Goal: Task Accomplishment & Management: Complete application form

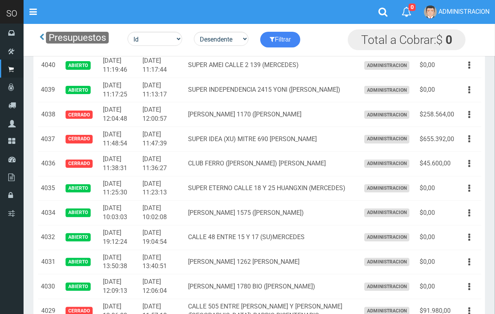
scroll to position [83, 0]
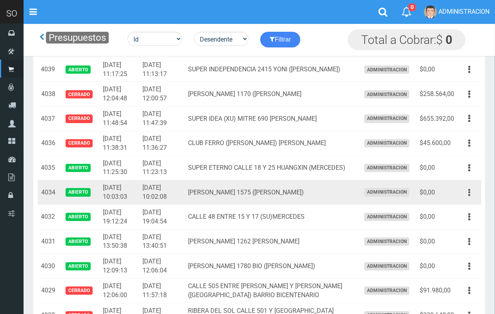
click at [472, 192] on button "button" at bounding box center [470, 193] width 18 height 14
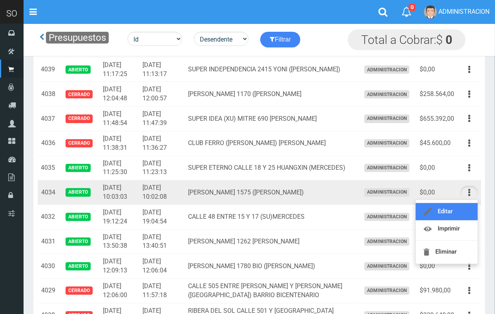
click at [468, 206] on link "Editar" at bounding box center [447, 211] width 62 height 17
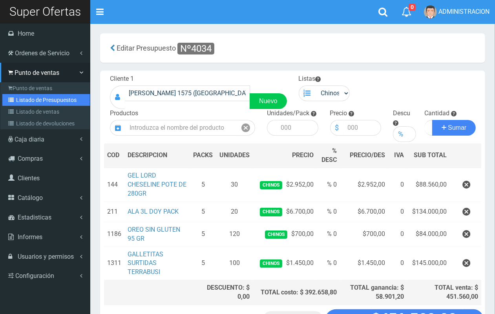
click at [33, 97] on link "Listado de Presupuestos" at bounding box center [46, 100] width 88 height 12
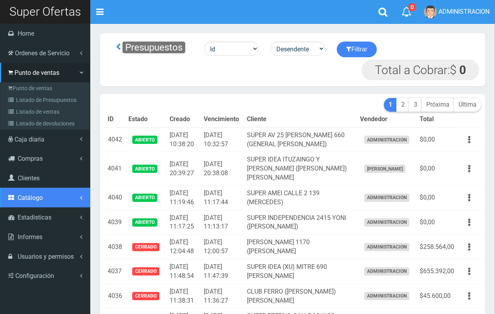
click at [37, 203] on link "Catálogo" at bounding box center [45, 198] width 90 height 20
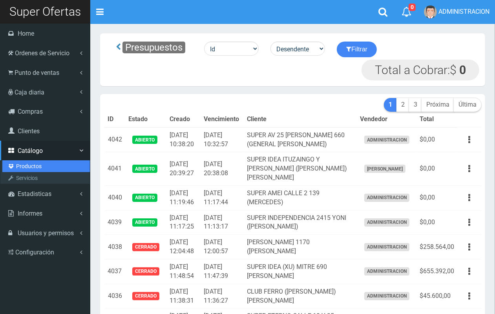
click at [31, 164] on link "Productos" at bounding box center [46, 167] width 88 height 12
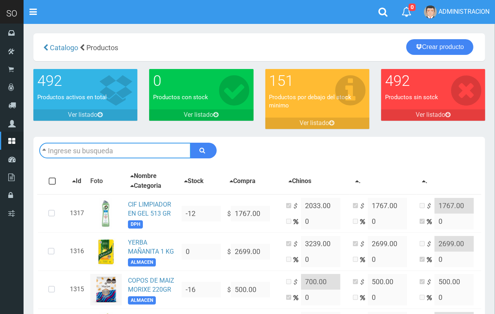
click at [119, 147] on input "text" at bounding box center [115, 151] width 152 height 16
type input "ariel"
click at [190, 143] on button "submit" at bounding box center [203, 151] width 26 height 16
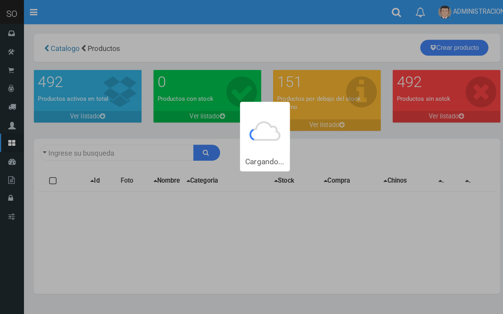
type input "ariel"
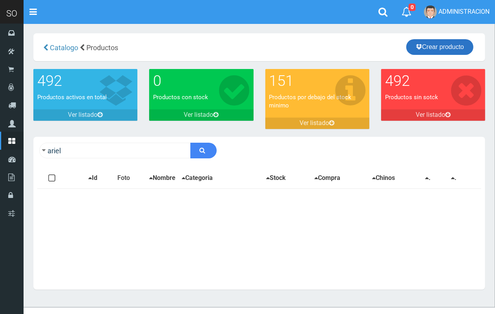
click at [466, 44] on link "Crear producto" at bounding box center [439, 47] width 67 height 16
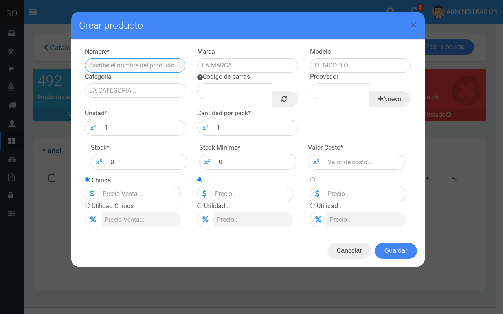
click at [165, 61] on input "text" at bounding box center [135, 65] width 101 height 14
type input "JABON LIQ ARIEL 3 L"
click at [209, 71] on input "text" at bounding box center [247, 65] width 101 height 14
type input "ARIEL"
click at [138, 64] on input "JABON LIQ ARIEL 3 L" at bounding box center [135, 65] width 101 height 14
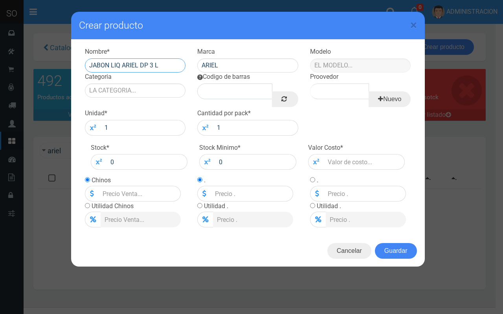
type input "JABON LIQ ARIEL DP 3 L"
click at [344, 64] on input "text" at bounding box center [360, 65] width 101 height 14
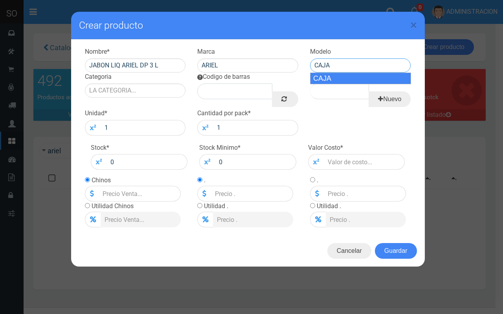
click at [325, 80] on div "CAJA" at bounding box center [360, 79] width 101 height 12
type input "CAJA"
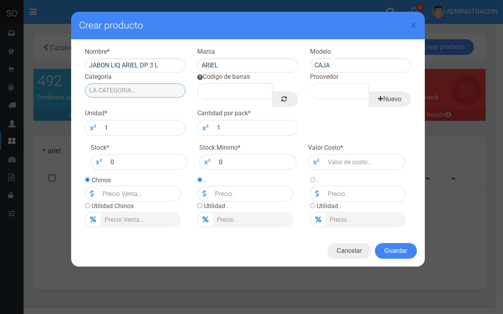
click at [152, 94] on input "Categoria" at bounding box center [135, 91] width 101 height 14
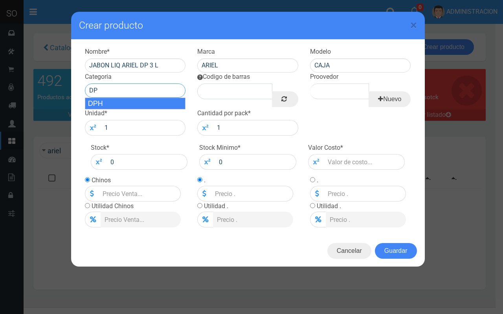
drag, startPoint x: 152, startPoint y: 102, endPoint x: 189, endPoint y: 101, distance: 37.0
click at [152, 103] on div "DPH" at bounding box center [135, 104] width 101 height 12
type input "DPH"
click at [276, 101] on link at bounding box center [285, 99] width 26 height 16
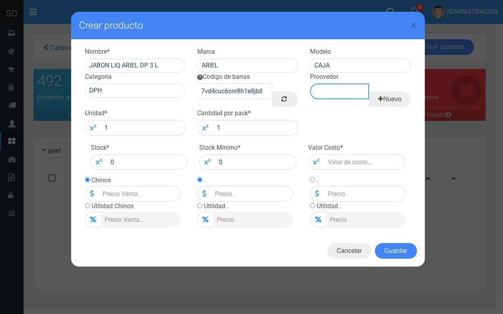
click at [326, 85] on input "Proovedor" at bounding box center [339, 92] width 59 height 16
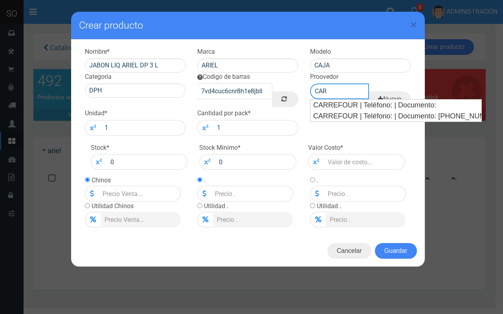
click at [328, 102] on div "CARREFOUR | Teléfono: | Documento:" at bounding box center [395, 105] width 171 height 11
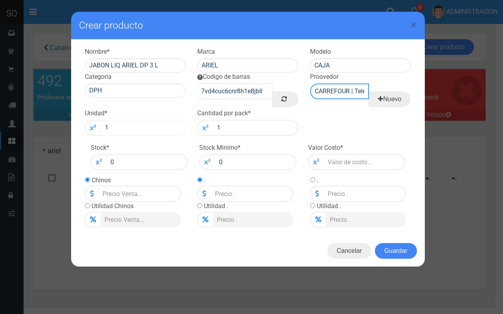
type input "CARREFOUR | Teléfono: | Documento:"
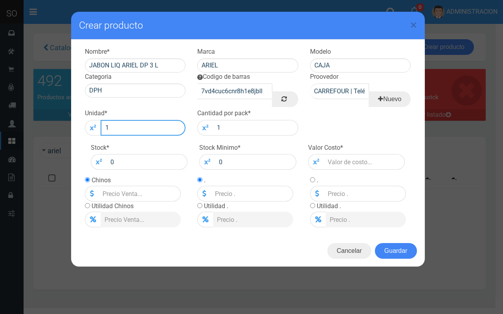
drag, startPoint x: 141, startPoint y: 134, endPoint x: 86, endPoint y: 128, distance: 55.2
click at [86, 128] on div "1" at bounding box center [135, 128] width 101 height 16
type input "4"
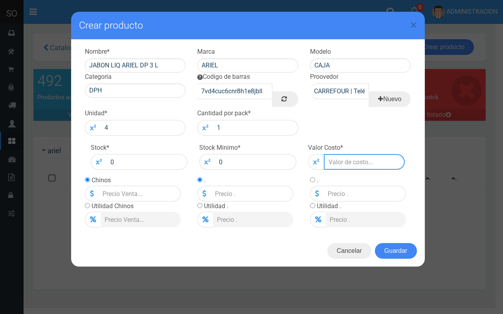
click at [356, 166] on input "number" at bounding box center [363, 162] width 81 height 16
type input "6"
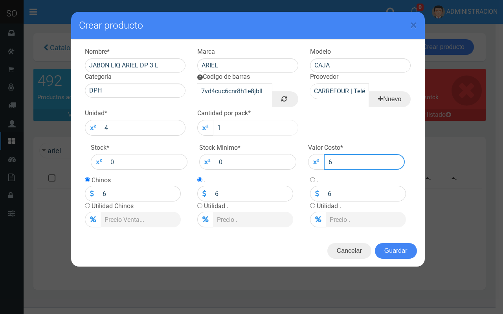
type input "63"
type input "630"
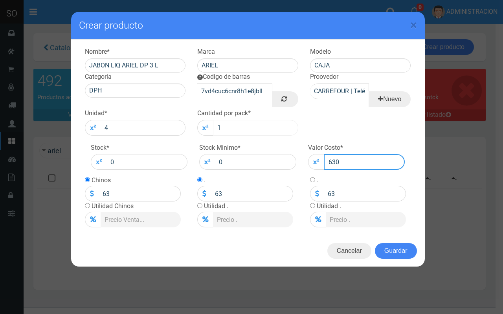
type input "630"
type input "6300"
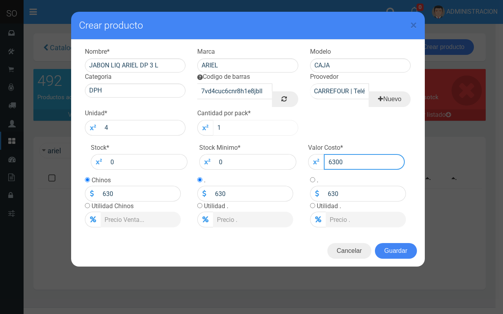
type input "6300"
drag, startPoint x: 157, startPoint y: 196, endPoint x: 64, endPoint y: 193, distance: 93.1
click at [64, 193] on div "× Crear producto Nombre * JABON LIQ ARIEL DP 3 L Marca ARIEL Modelo CAJA Catego…" at bounding box center [251, 157] width 503 height 314
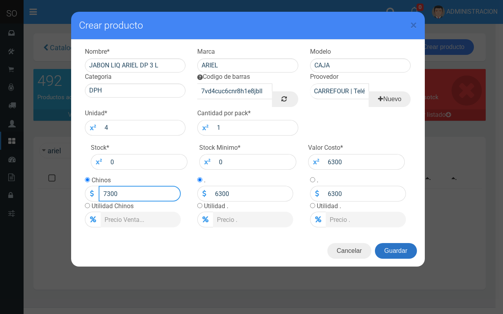
type input "7300"
click at [393, 250] on button "Guardar" at bounding box center [396, 251] width 42 height 16
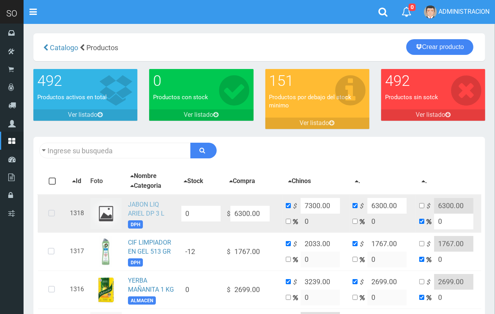
click at [146, 211] on link "JABON LIQ ARIEL DP 3 L" at bounding box center [146, 209] width 37 height 16
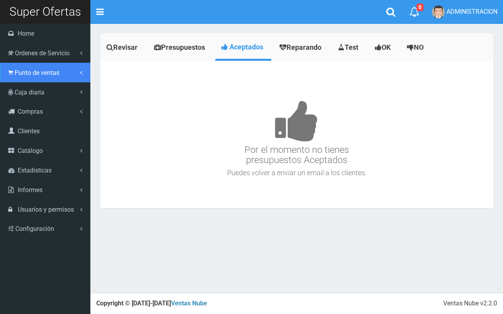
click at [14, 73] on link "Punto de ventas" at bounding box center [45, 73] width 90 height 20
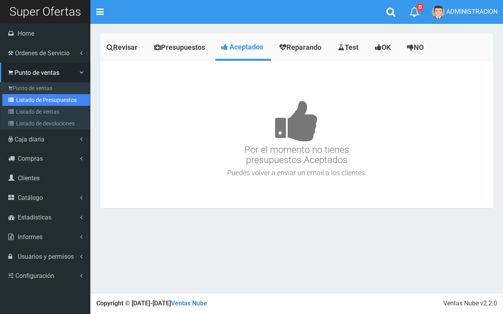
click at [39, 104] on link "Listado de Presupuestos" at bounding box center [46, 100] width 88 height 12
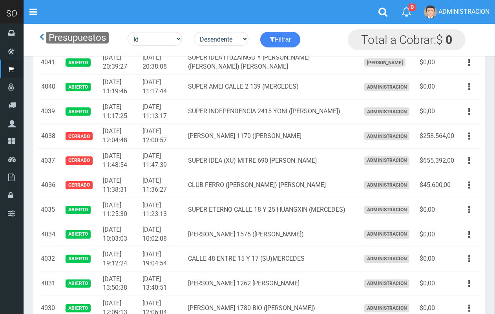
scroll to position [103, 0]
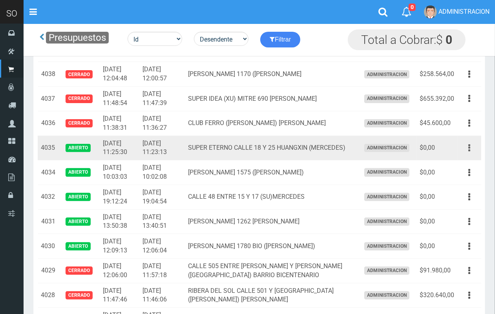
click at [469, 145] on icon "button" at bounding box center [469, 148] width 2 height 14
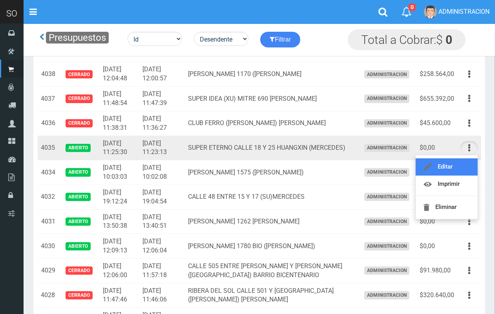
click at [468, 162] on link "Editar" at bounding box center [447, 167] width 62 height 17
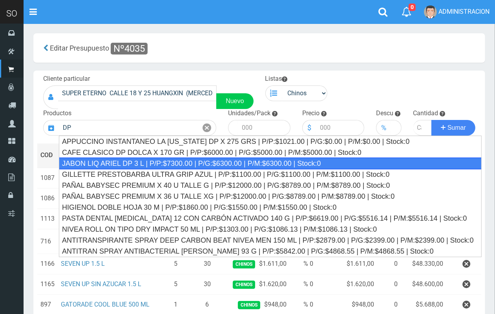
click at [156, 162] on div "JABON LIQ ARIEL DP 3 L | P/P:$7300.00 | P/G:$6300.00 | P/M:$6300.00 | Stock:0" at bounding box center [270, 164] width 423 height 12
type input "JABON LIQ ARIEL DP 3 L | P/P:$7300.00 | P/G:$6300.00 | P/M:$6300.00 | Stock:0"
type input "4"
type input "7300.00"
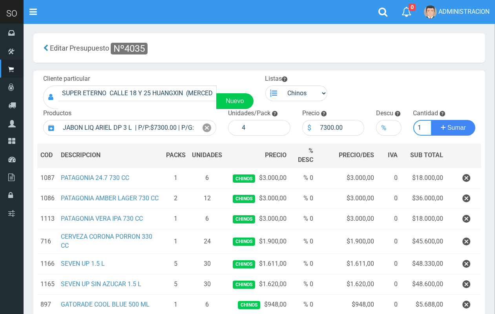
scroll to position [0, 1]
type input "1"
click at [431, 120] on button "Sumar" at bounding box center [453, 128] width 44 height 16
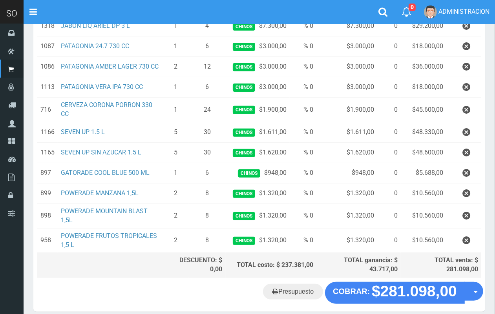
scroll to position [153, 0]
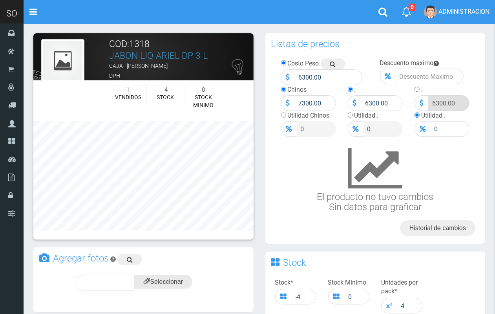
click at [173, 281] on input "file" at bounding box center [163, 282] width 58 height 14
click at [195, 281] on div "subir" at bounding box center [182, 283] width 39 height 16
click at [174, 277] on icon at bounding box center [175, 282] width 6 height 11
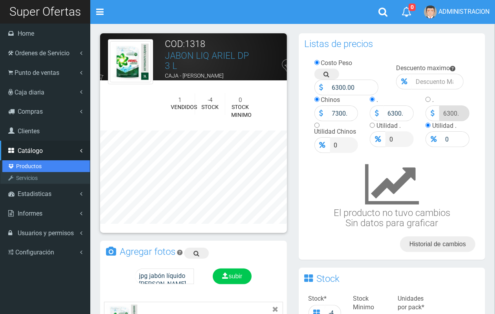
drag, startPoint x: 35, startPoint y: 168, endPoint x: 38, endPoint y: 167, distance: 4.0
click at [35, 167] on link "Productos" at bounding box center [46, 167] width 88 height 12
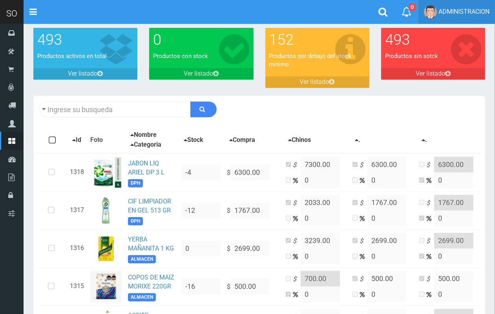
scroll to position [46, 0]
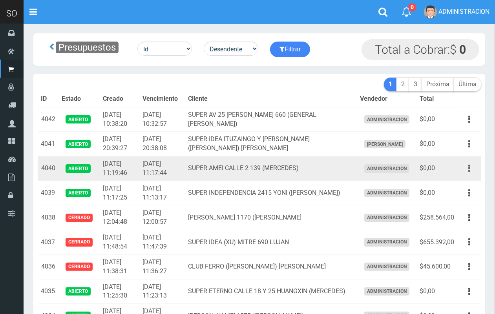
click at [470, 167] on icon "button" at bounding box center [469, 169] width 2 height 14
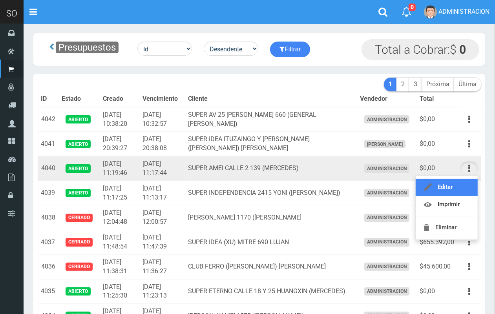
click at [460, 185] on link "Editar" at bounding box center [447, 187] width 62 height 17
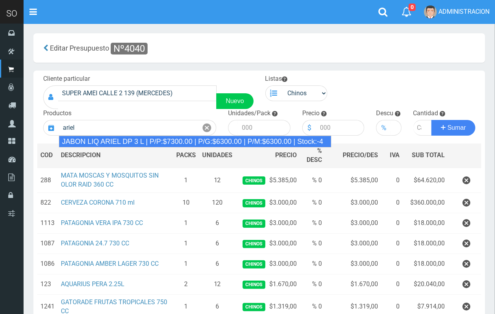
click at [162, 140] on div "JABON LIQ ARIEL DP 3 L | P/P:$7300.00 | P/G:$6300.00 | P/M:$6300.00 | Stock:-4" at bounding box center [195, 142] width 272 height 12
type input "JABON LIQ ARIEL DP 3 L | P/P:$7300.00 | P/G:$6300.00 | P/M:$6300.00 | Stock:-4"
type input "4"
type input "7300.00"
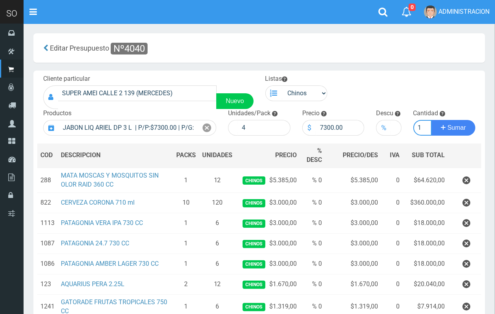
scroll to position [0, 1]
type input "1"
click at [431, 120] on button "Sumar" at bounding box center [453, 128] width 44 height 16
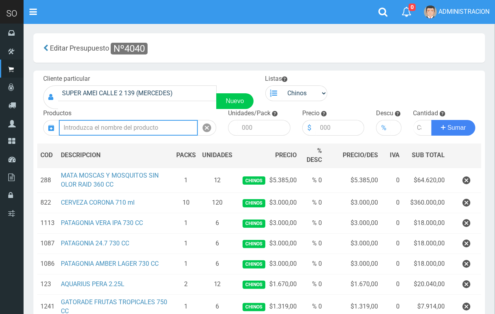
scroll to position [0, 0]
